Goal: Task Accomplishment & Management: Use online tool/utility

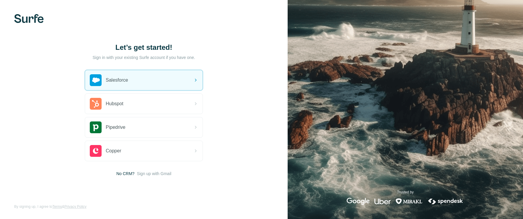
click at [143, 80] on div "Salesforce" at bounding box center [143, 80] width 117 height 20
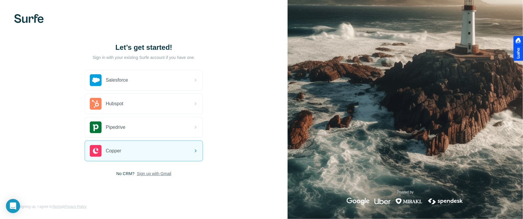
click at [156, 173] on span "Sign up with Gmail" at bounding box center [154, 174] width 35 height 6
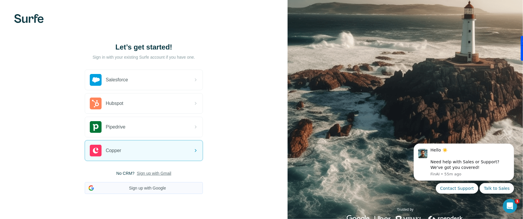
click at [142, 188] on button "Sign up with Google" at bounding box center [144, 188] width 118 height 12
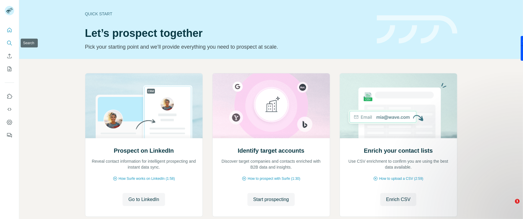
click at [10, 43] on icon "Search" at bounding box center [9, 43] width 4 height 4
